Goal: Find specific page/section: Find specific page/section

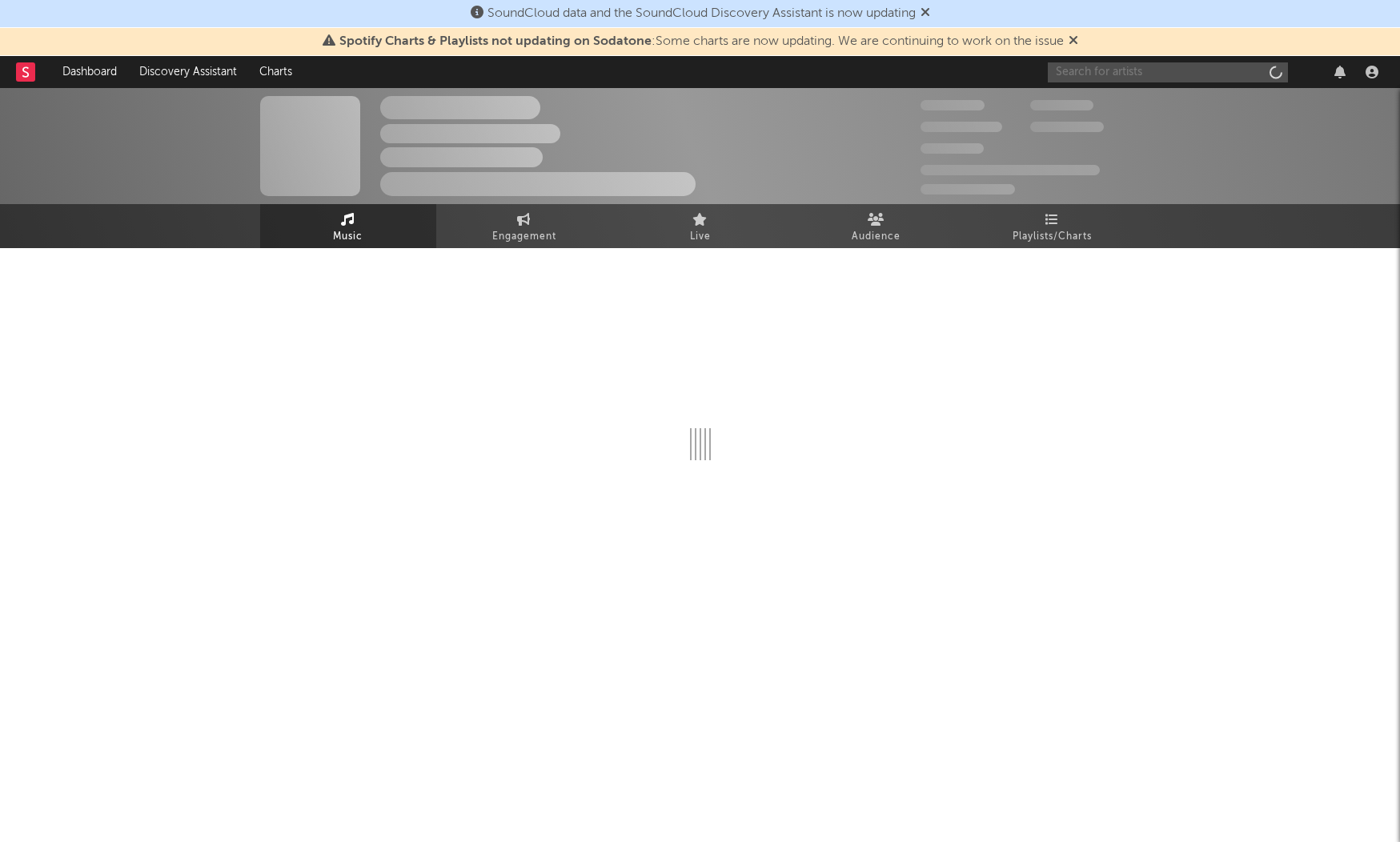
click at [1097, 73] on input "text" at bounding box center [1167, 72] width 240 height 20
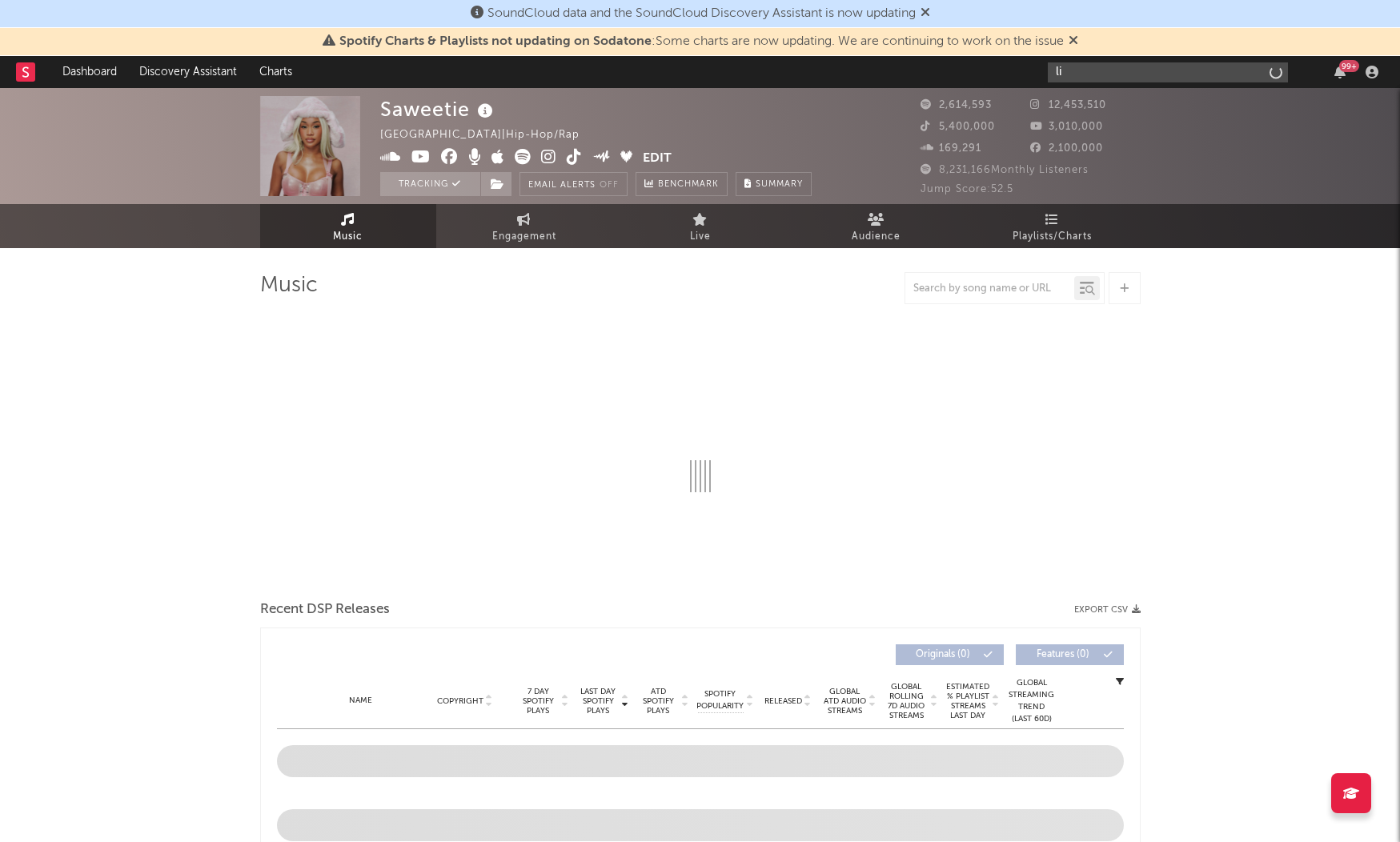
type input "l"
type input "amble"
select select "6m"
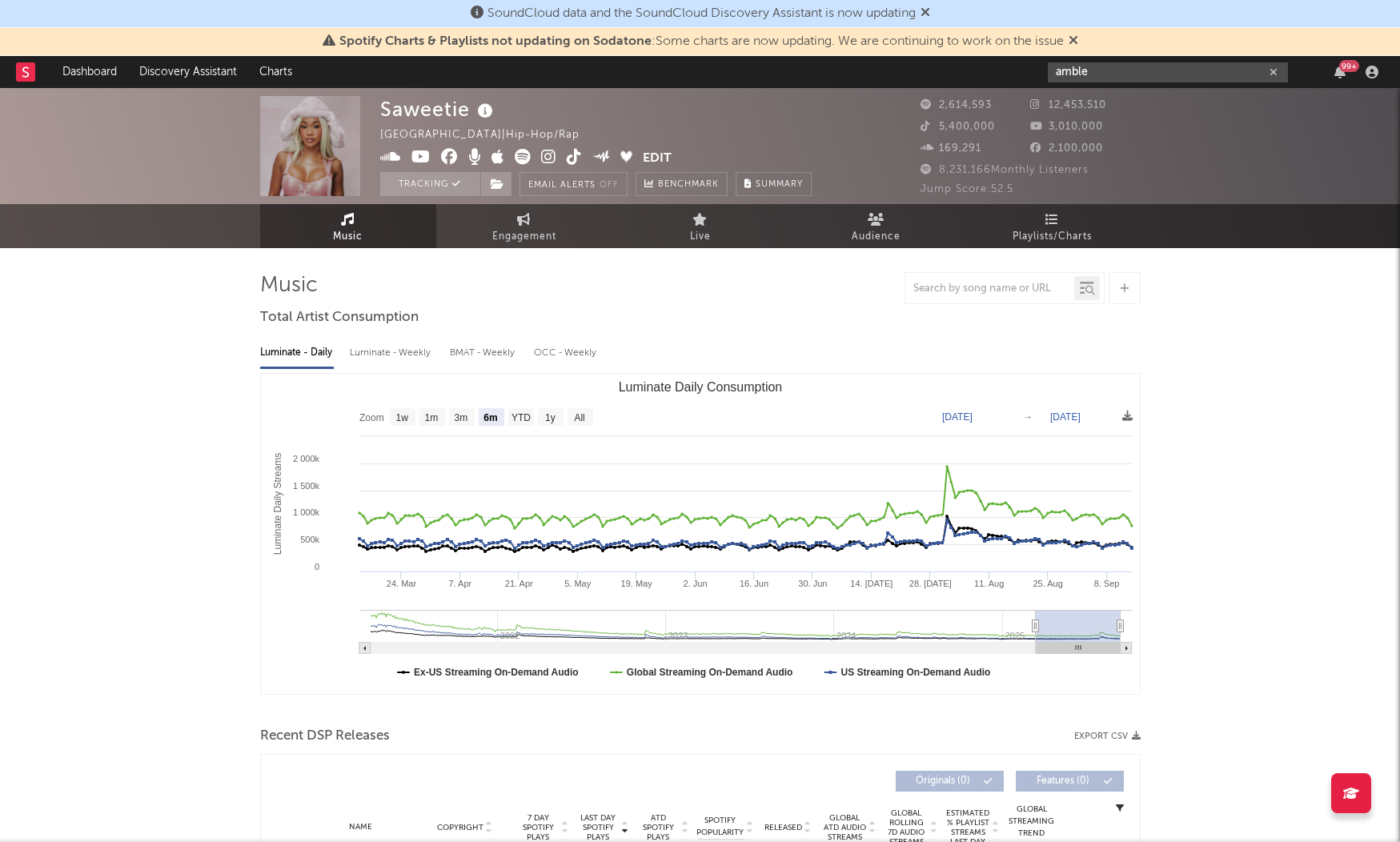
click at [1115, 73] on input "amble" at bounding box center [1167, 72] width 240 height 20
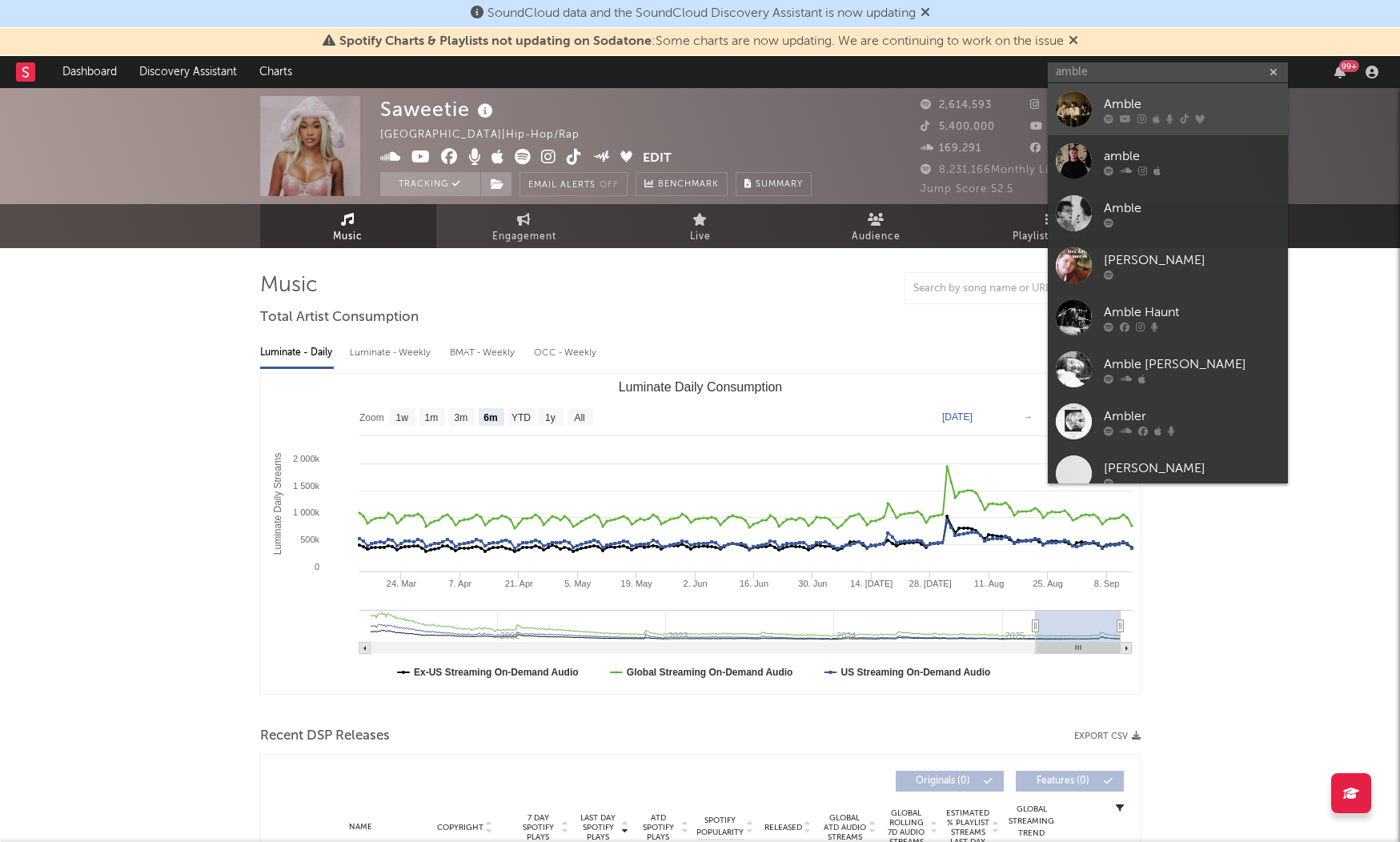
click at [1100, 116] on link "Amble" at bounding box center [1167, 108] width 240 height 52
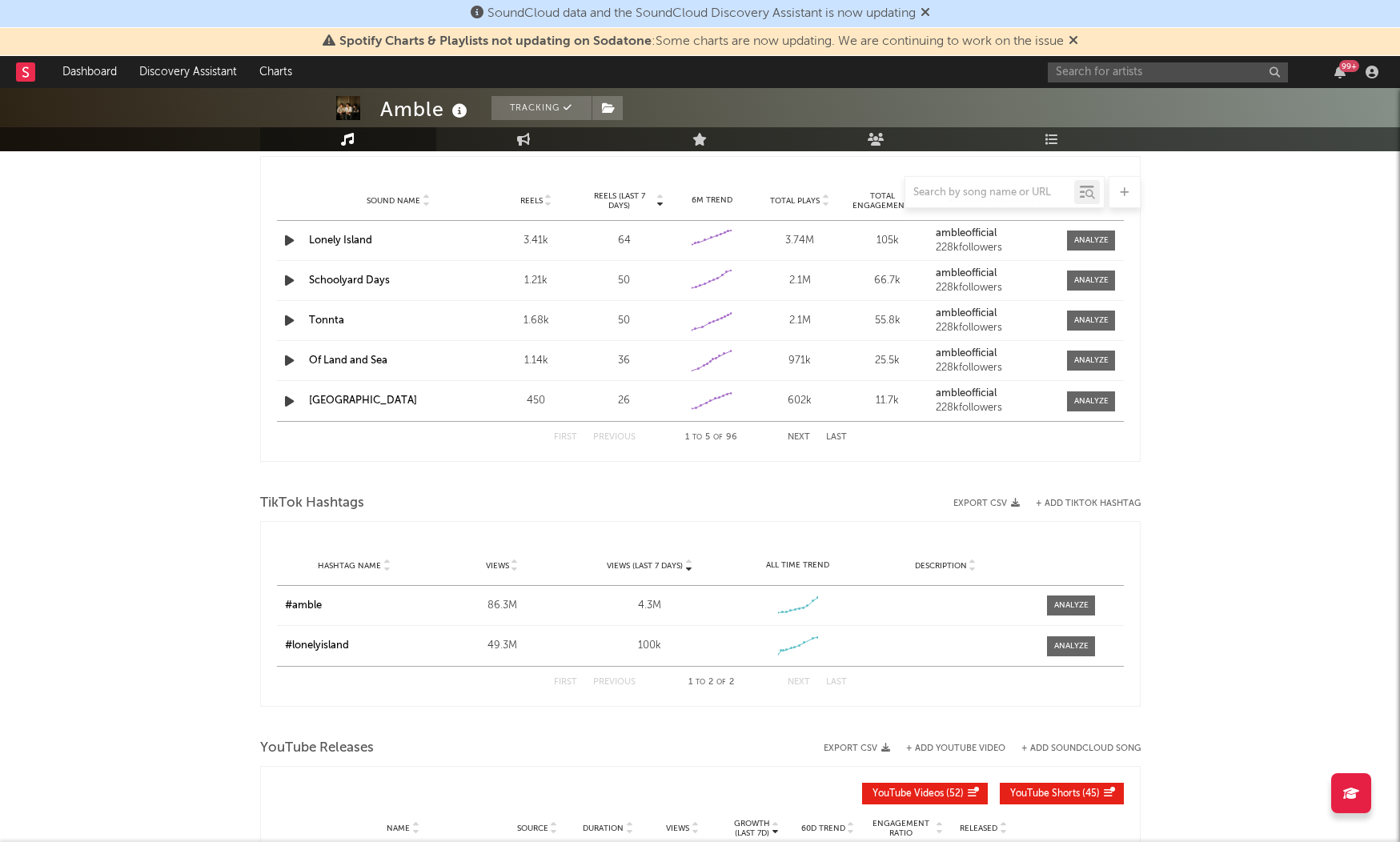
select select "6m"
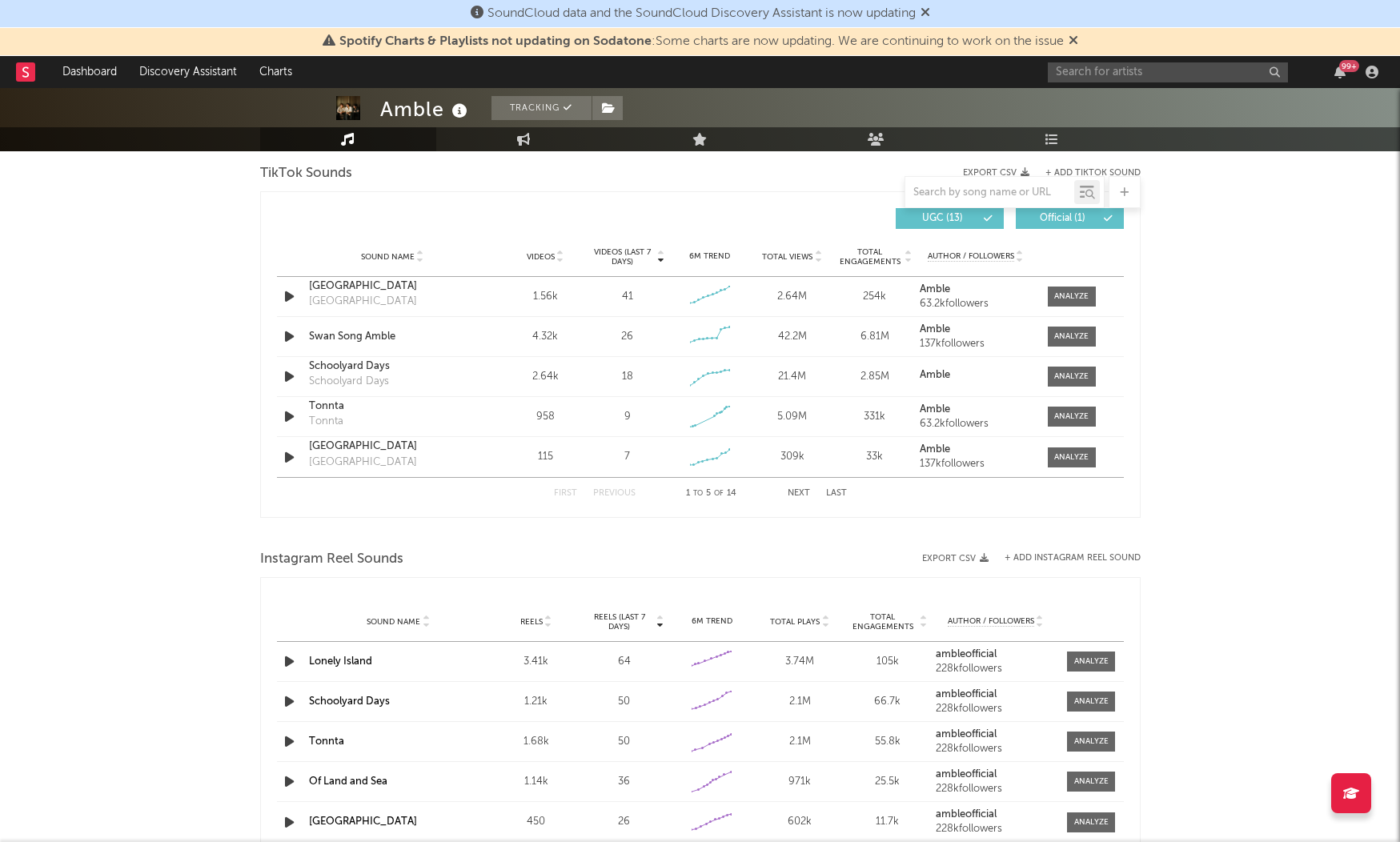
scroll to position [1082, 0]
click at [1069, 296] on div at bounding box center [1071, 298] width 35 height 12
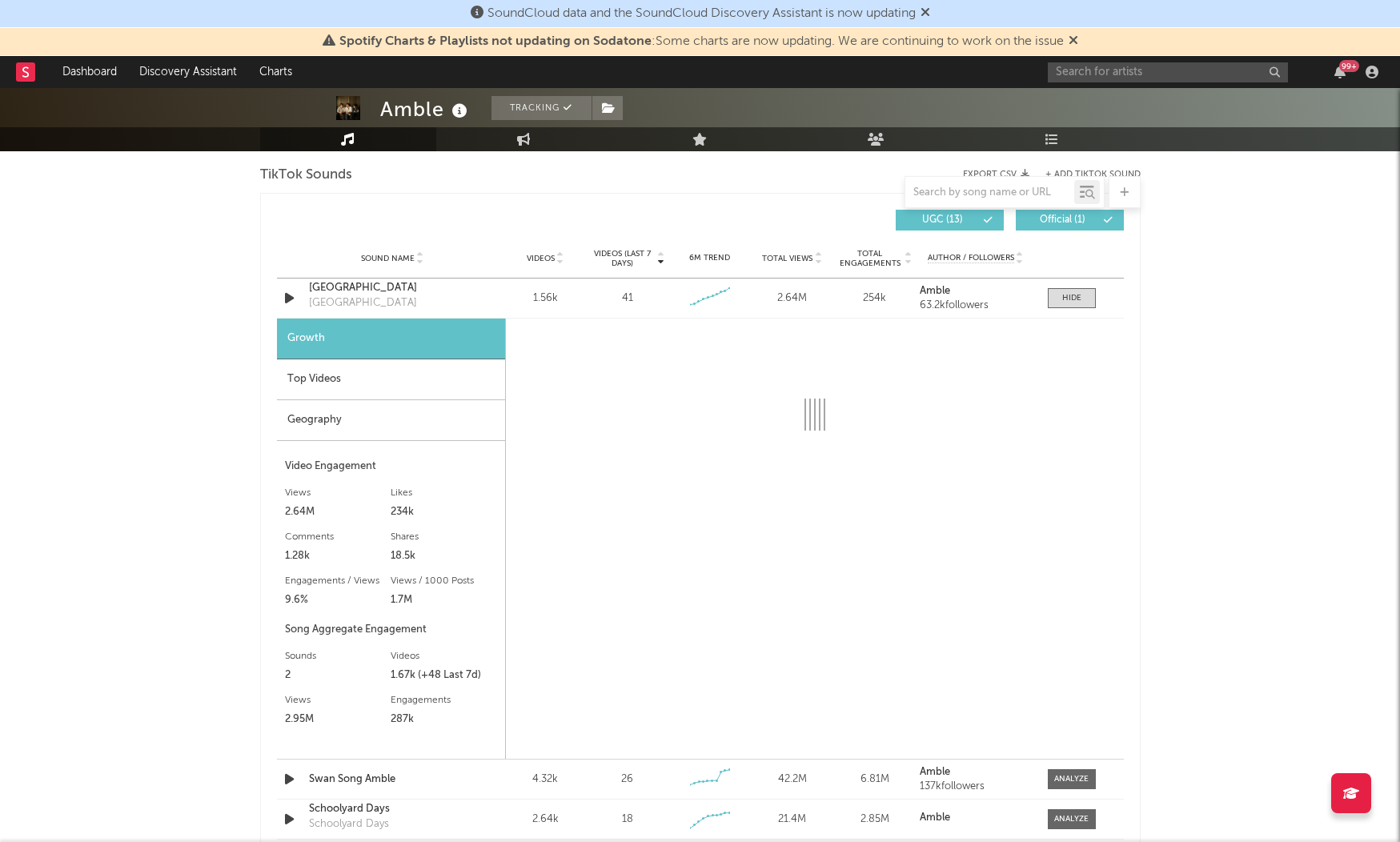
select select "6m"
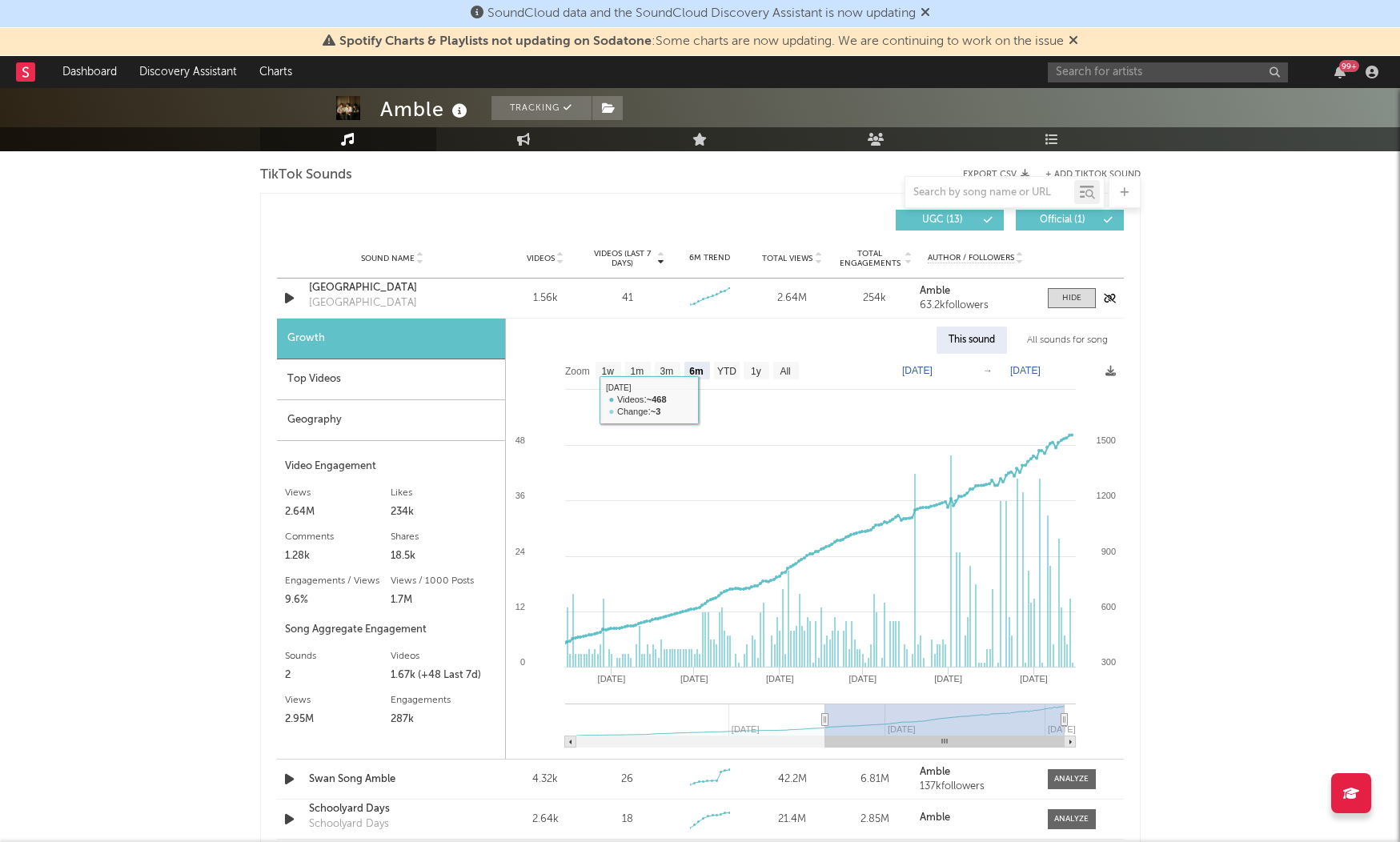
click at [399, 283] on div "[GEOGRAPHIC_DATA]" at bounding box center [393, 287] width 168 height 16
